Goal: Navigation & Orientation: Find specific page/section

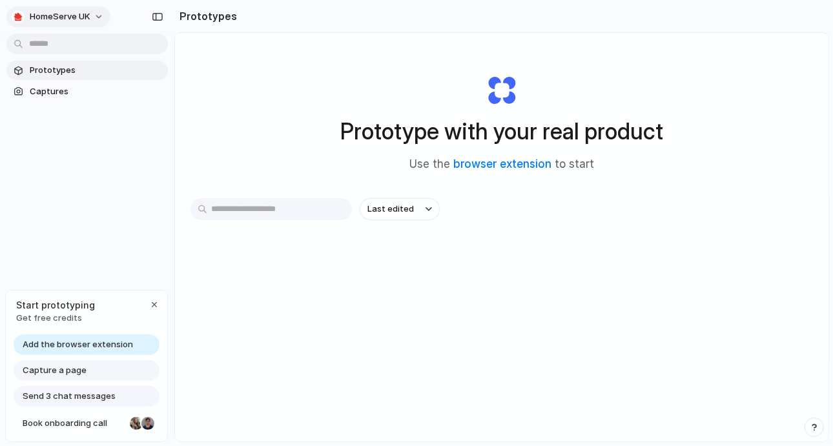
click at [88, 11] on span "HomeServe UK" at bounding box center [60, 16] width 61 height 13
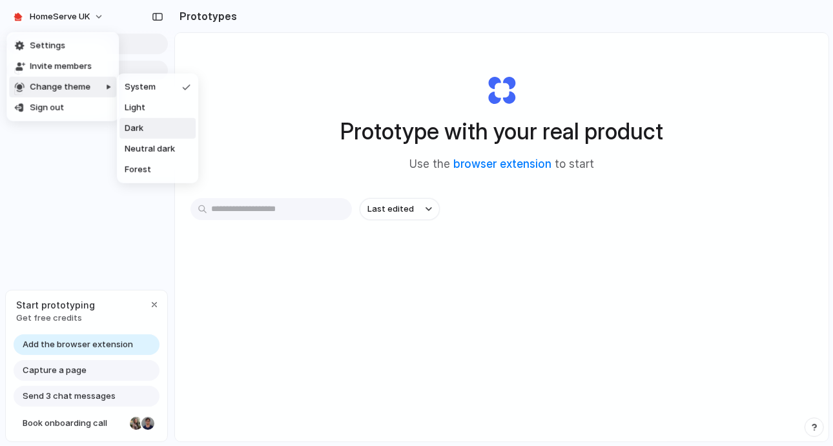
click at [166, 129] on li "Dark" at bounding box center [157, 128] width 76 height 21
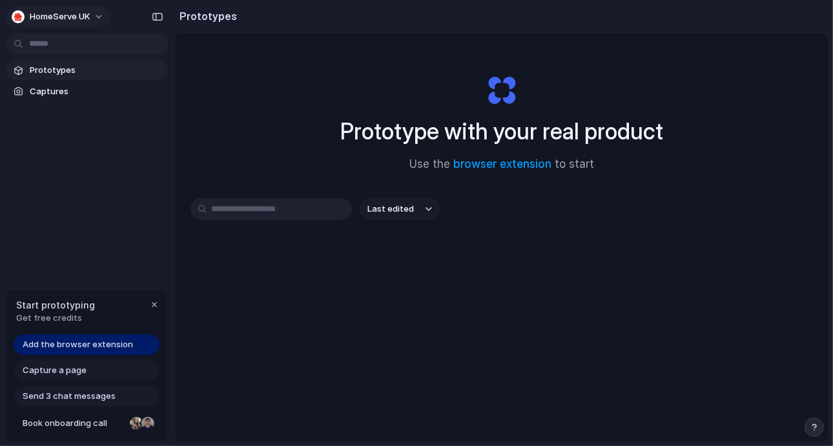
click at [81, 14] on span "HomeServe UK" at bounding box center [60, 16] width 61 height 13
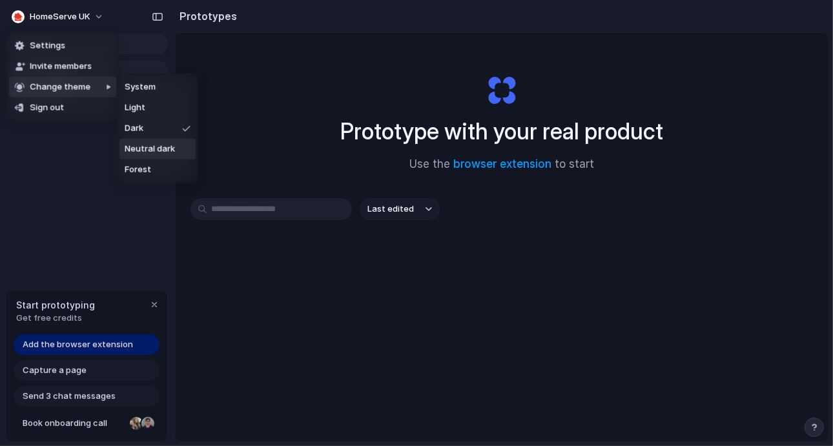
click at [150, 150] on span "Neutral dark" at bounding box center [150, 149] width 50 height 13
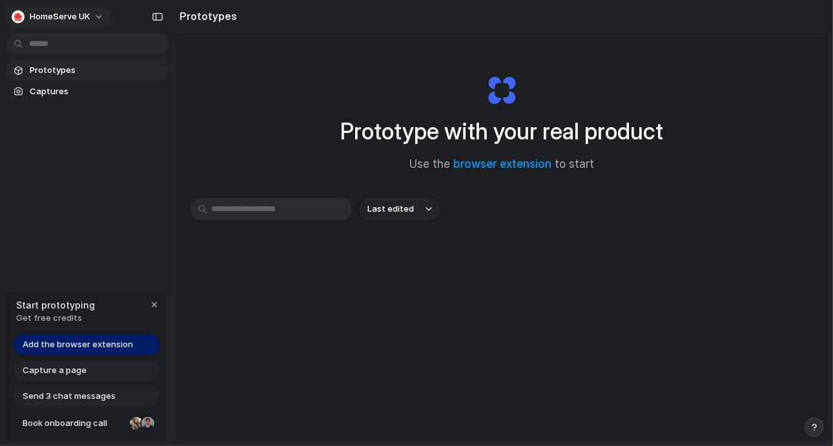
click at [80, 21] on span "HomeServe UK" at bounding box center [60, 16] width 61 height 13
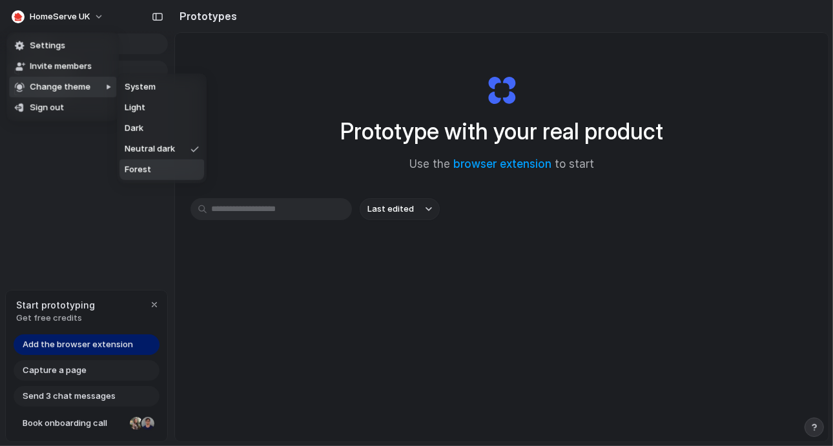
click at [153, 170] on li "Forest" at bounding box center [161, 170] width 85 height 21
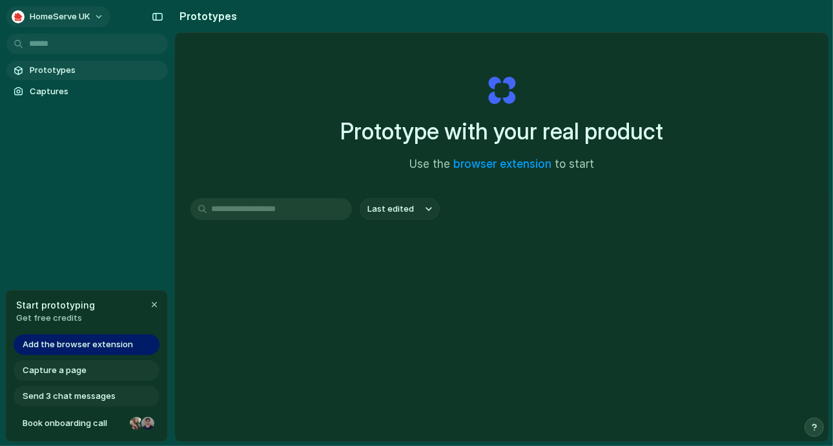
click at [83, 13] on span "HomeServe UK" at bounding box center [60, 16] width 61 height 13
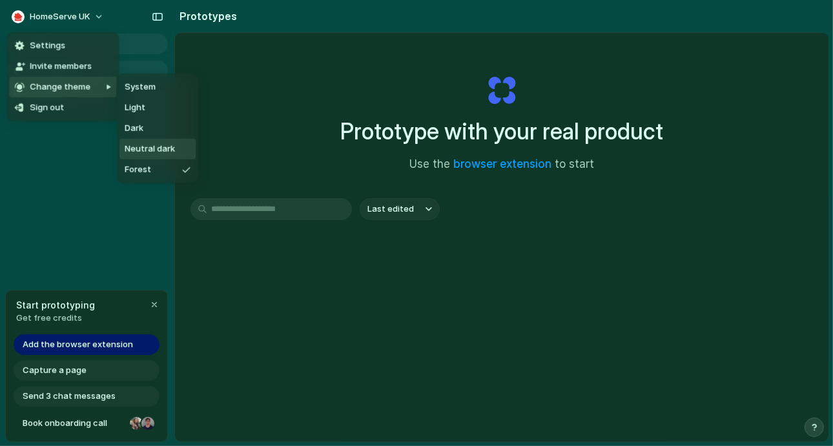
click at [143, 146] on span "Neutral dark" at bounding box center [150, 149] width 50 height 13
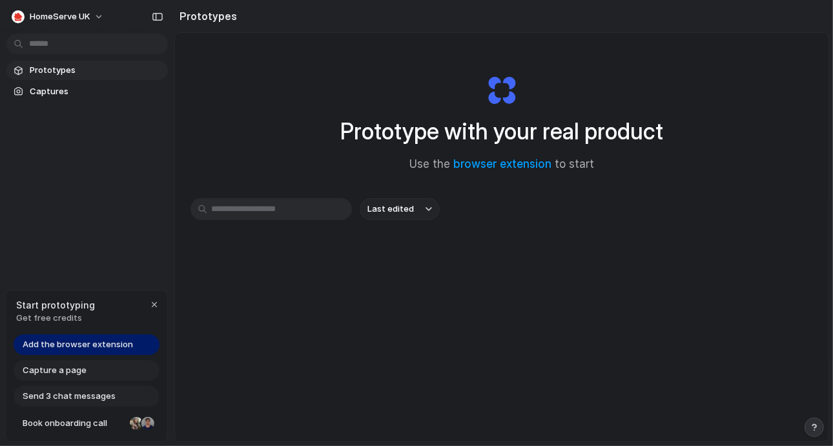
click at [125, 338] on span "Add the browser extension" at bounding box center [78, 344] width 110 height 13
click at [123, 353] on div "Add the browser extension" at bounding box center [87, 345] width 146 height 21
click at [110, 348] on span "Add the browser extension" at bounding box center [78, 344] width 110 height 13
click at [94, 338] on span "Add the browser extension" at bounding box center [78, 344] width 110 height 13
click at [73, 344] on span "Add the browser extension" at bounding box center [78, 344] width 110 height 13
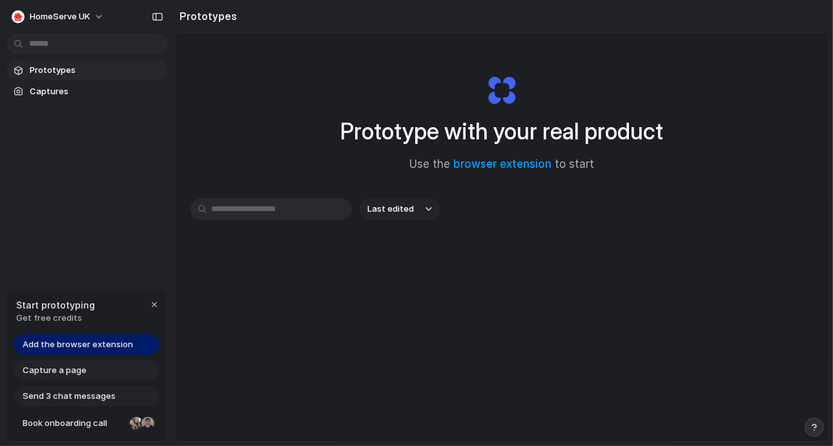
click at [45, 344] on span "Add the browser extension" at bounding box center [78, 344] width 110 height 13
click at [497, 164] on link "browser extension" at bounding box center [502, 164] width 98 height 13
